Goal: Find specific page/section: Find specific page/section

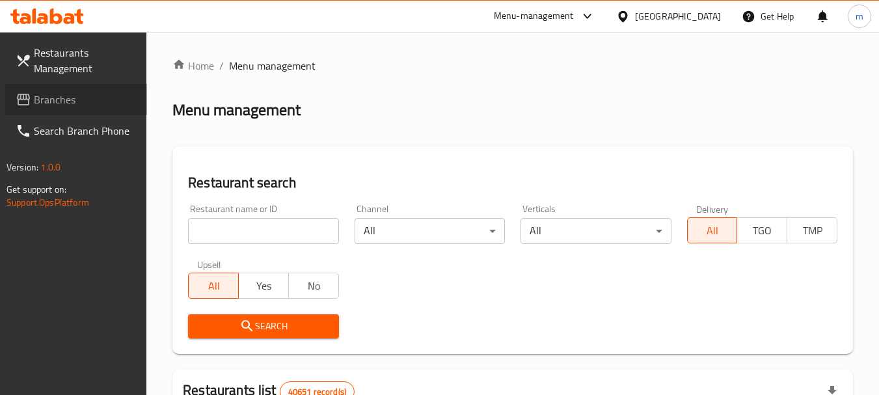
click at [62, 101] on span "Branches" at bounding box center [85, 100] width 103 height 16
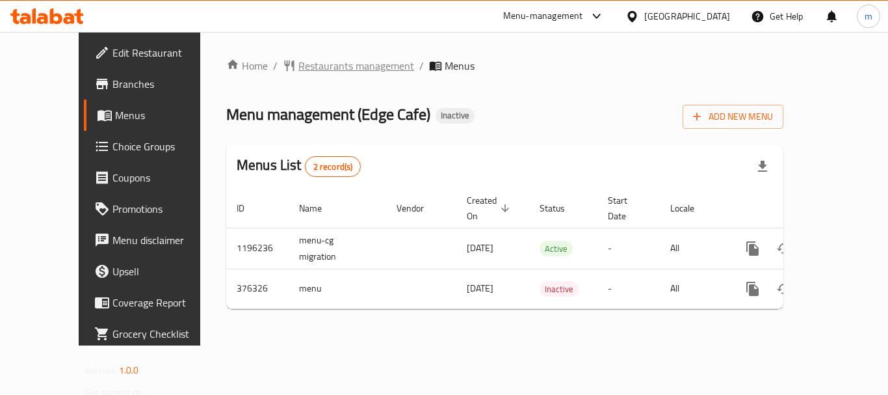
click at [301, 68] on span "Restaurants management" at bounding box center [356, 66] width 116 height 16
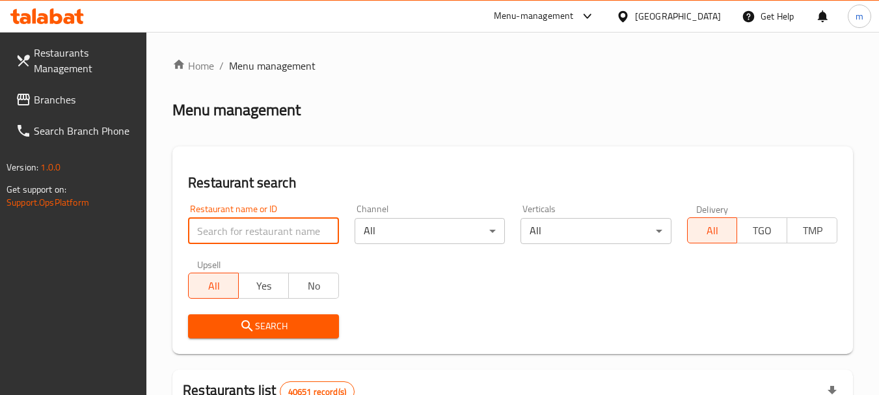
click at [258, 224] on input "search" at bounding box center [263, 231] width 150 height 26
paste input "631207"
type input "631207"
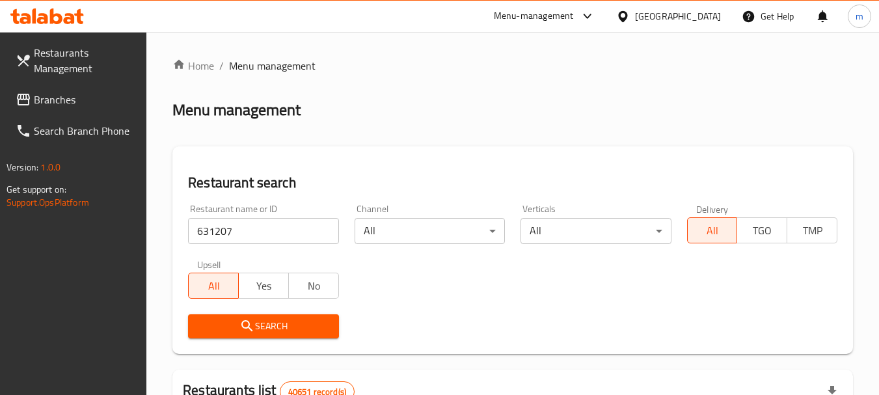
click at [278, 325] on span "Search" at bounding box center [262, 326] width 129 height 16
